Goal: Task Accomplishment & Management: Manage account settings

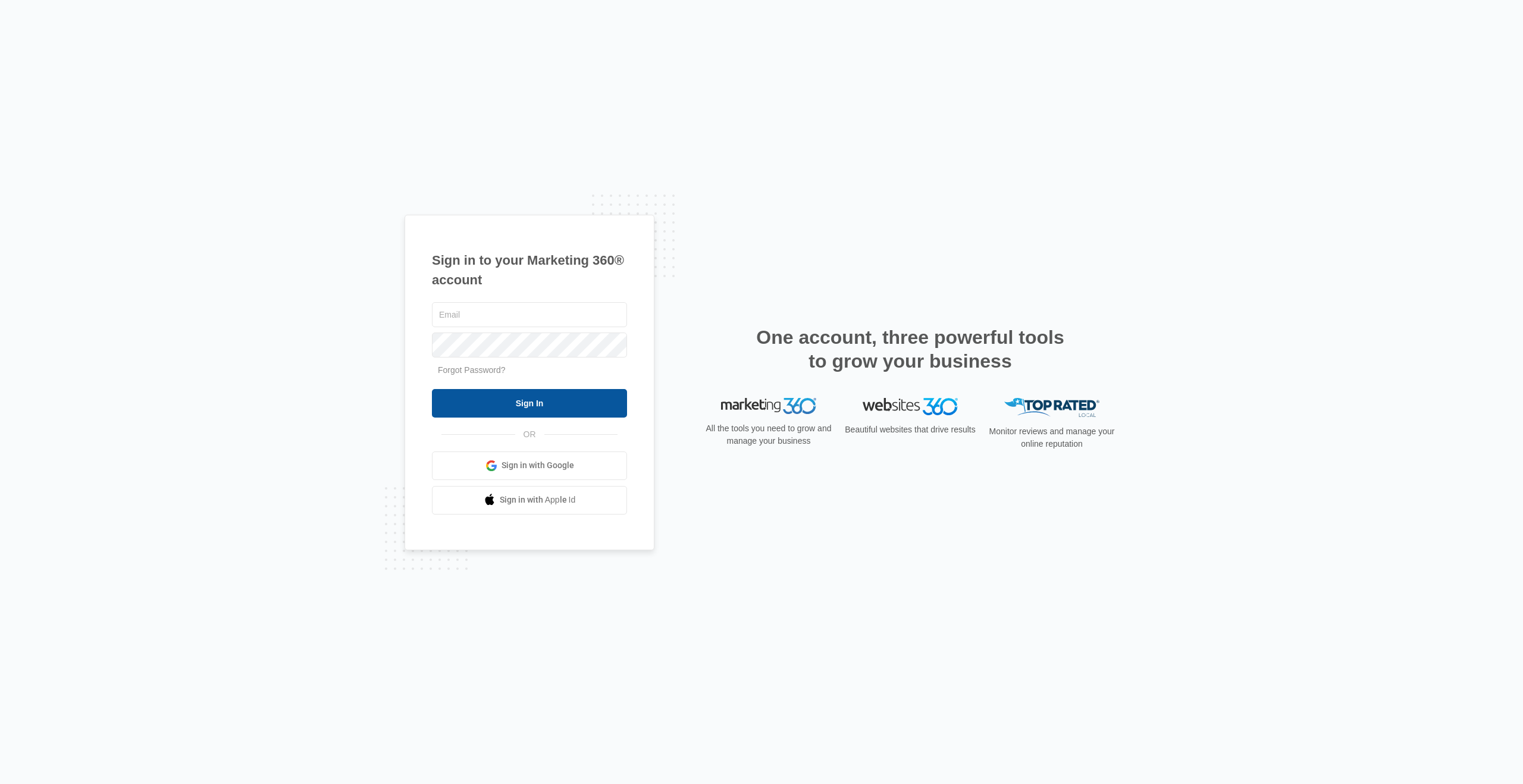
type input "jrodriguez@eliteprofitca.com"
click at [499, 414] on input "Sign In" at bounding box center [530, 403] width 195 height 29
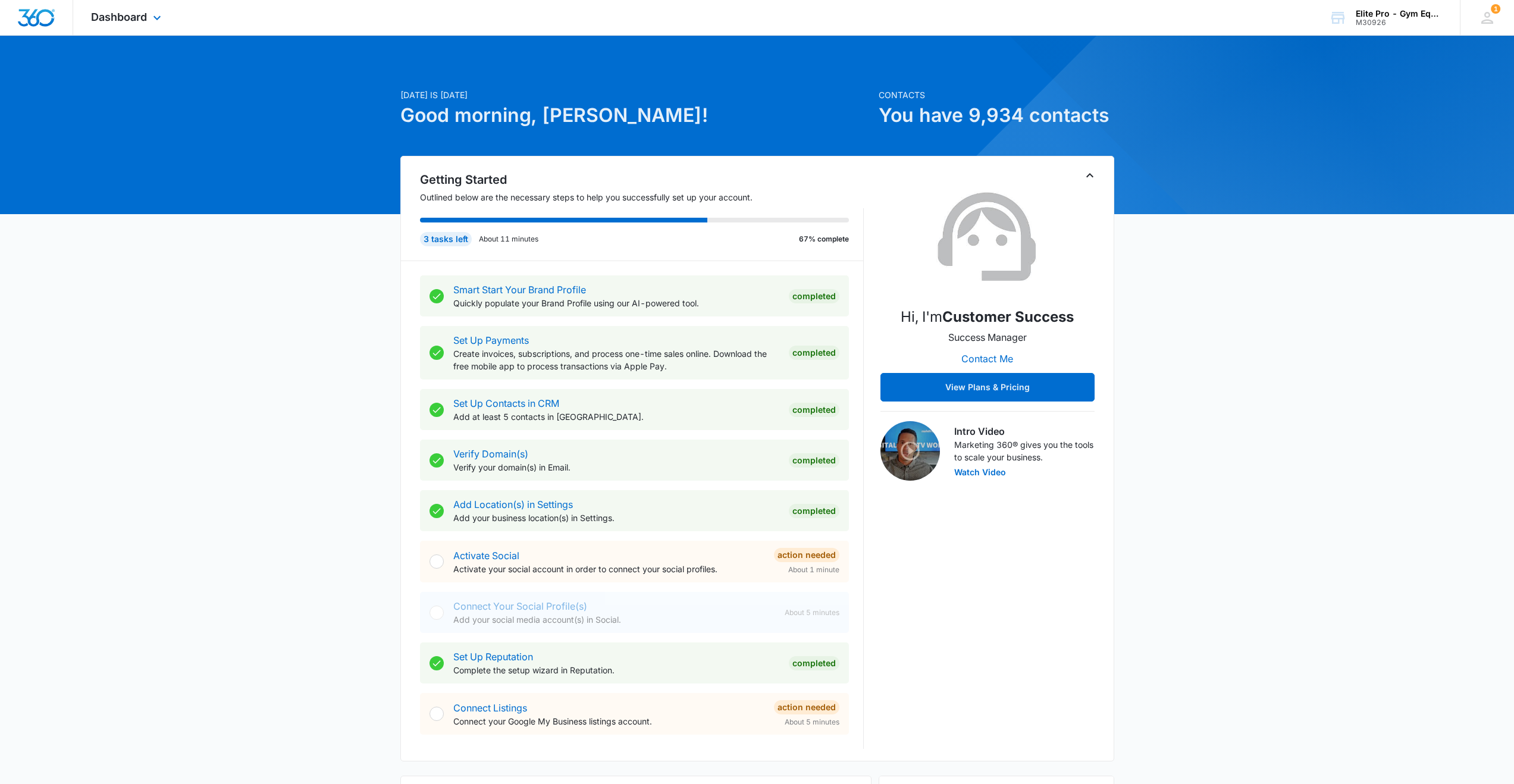
click at [37, 23] on img "Dashboard" at bounding box center [36, 18] width 38 height 18
click at [132, 21] on span "Dashboard" at bounding box center [119, 17] width 56 height 13
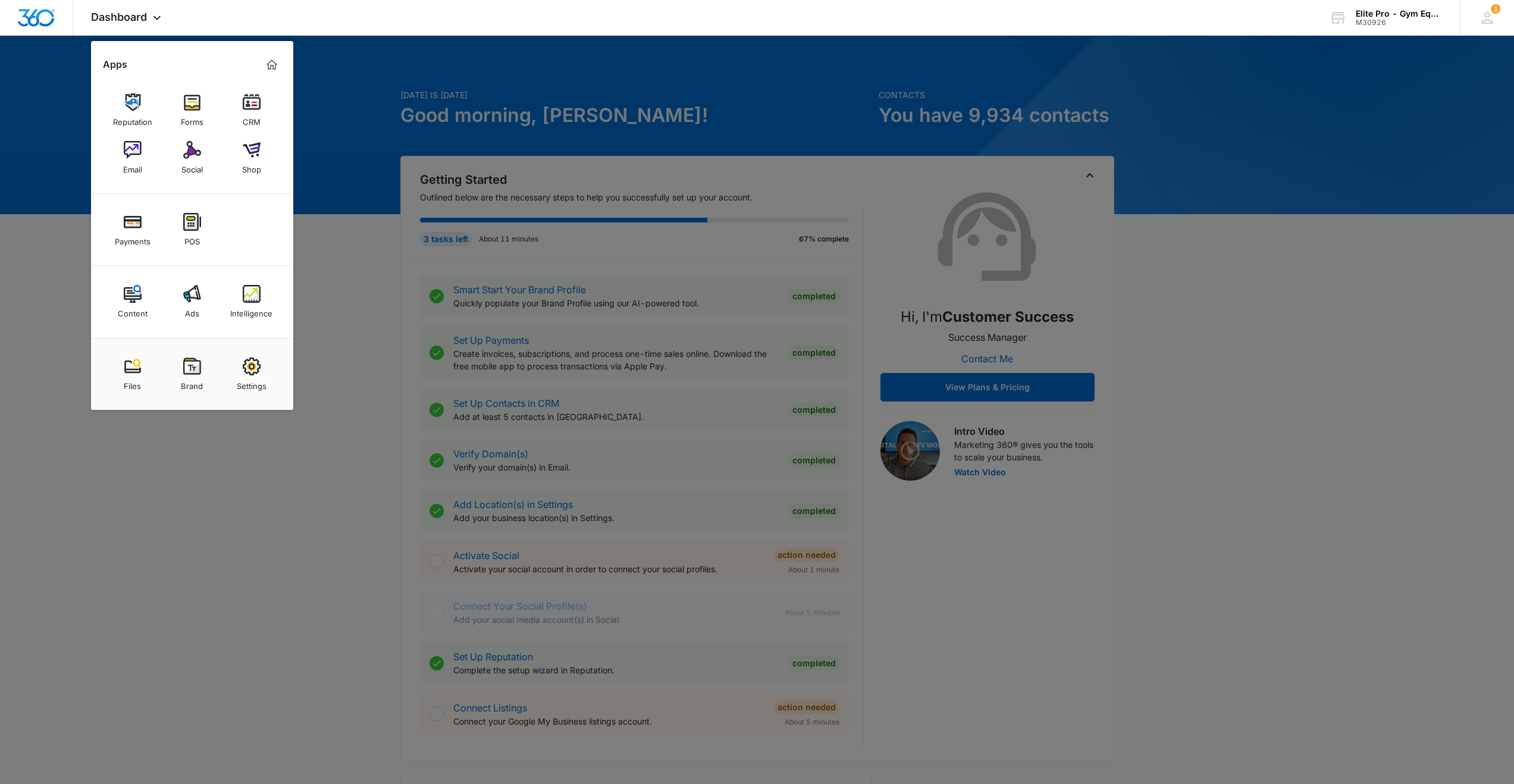
click at [134, 103] on img at bounding box center [132, 101] width 18 height 18
